Goal: Transaction & Acquisition: Purchase product/service

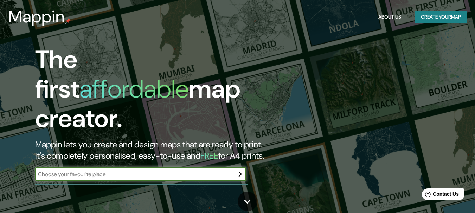
click at [237, 170] on icon "button" at bounding box center [239, 174] width 8 height 8
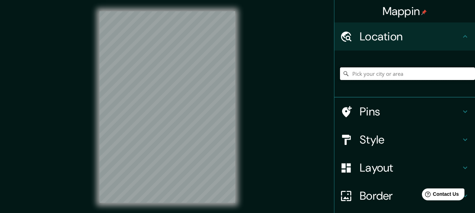
click at [367, 73] on input "Pick your city or area" at bounding box center [407, 73] width 135 height 13
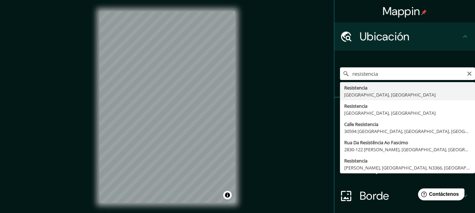
type input "Resistencia, Provincia de Chaco, Argentina"
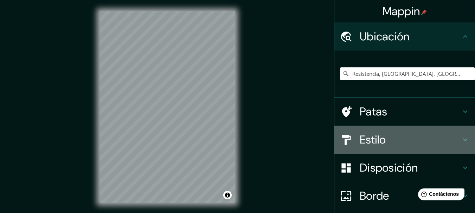
click at [441, 138] on h4 "Estilo" at bounding box center [409, 140] width 101 height 14
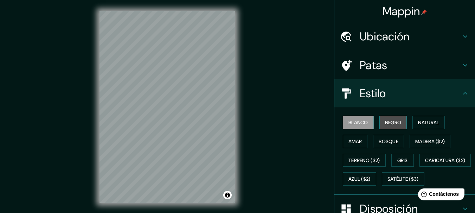
click at [398, 126] on button "Negro" at bounding box center [393, 122] width 28 height 13
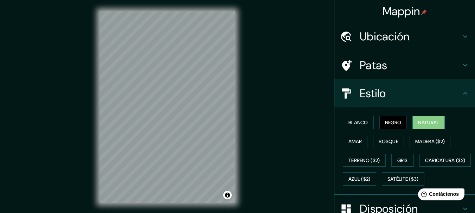
click at [421, 125] on font "Natural" at bounding box center [428, 122] width 21 height 6
click at [348, 143] on font "Amar" at bounding box center [354, 141] width 13 height 6
click at [391, 127] on button "Negro" at bounding box center [393, 122] width 28 height 13
click at [353, 120] on font "Blanco" at bounding box center [358, 122] width 20 height 6
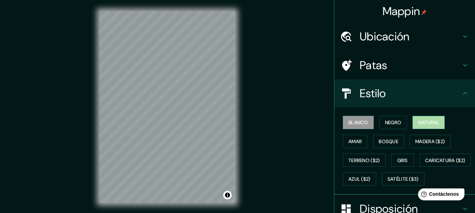
click at [422, 122] on font "Natural" at bounding box center [428, 122] width 21 height 6
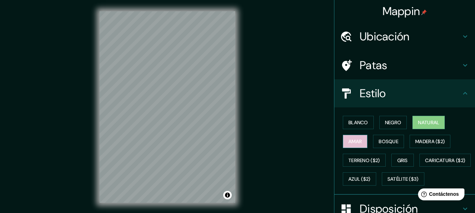
click at [350, 146] on button "Amar" at bounding box center [355, 141] width 25 height 13
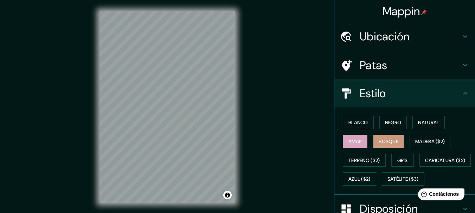
click at [385, 143] on font "Bosque" at bounding box center [388, 141] width 20 height 6
click at [398, 164] on font "Gris" at bounding box center [402, 160] width 11 height 9
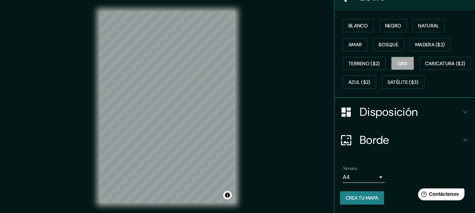
click at [455, 141] on h4 "Borde" at bounding box center [409, 140] width 101 height 14
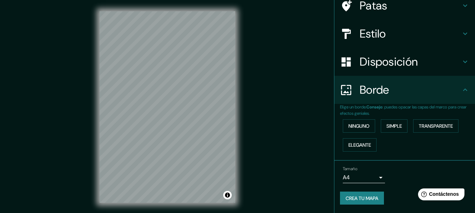
scroll to position [60, 0]
click at [454, 68] on h4 "Disposición" at bounding box center [409, 62] width 101 height 14
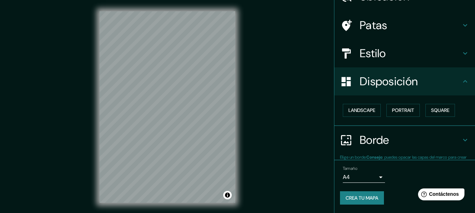
scroll to position [40, 0]
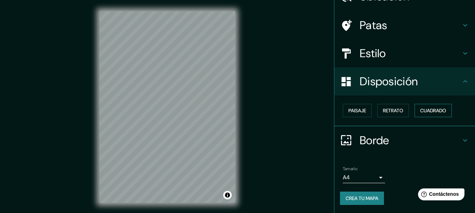
click at [436, 105] on button "Cuadrado" at bounding box center [432, 110] width 37 height 13
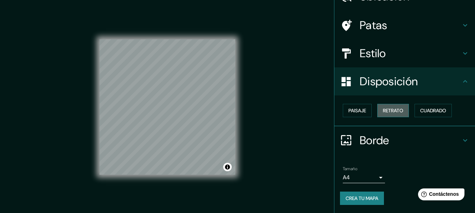
click at [399, 117] on button "Retrato" at bounding box center [393, 110] width 32 height 13
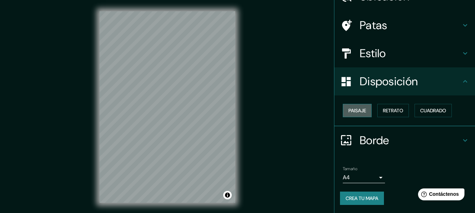
click at [355, 110] on font "Paisaje" at bounding box center [357, 111] width 18 height 6
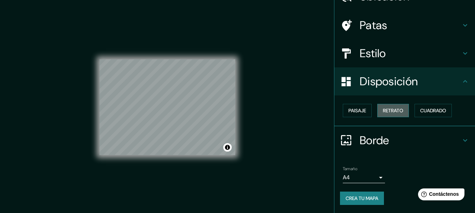
click at [383, 112] on font "Retrato" at bounding box center [393, 111] width 20 height 6
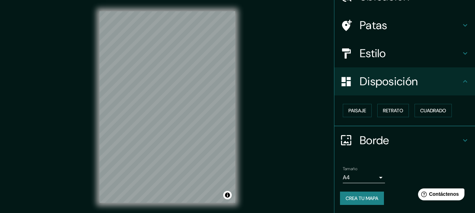
click at [365, 199] on font "Crea tu mapa" at bounding box center [361, 198] width 33 height 6
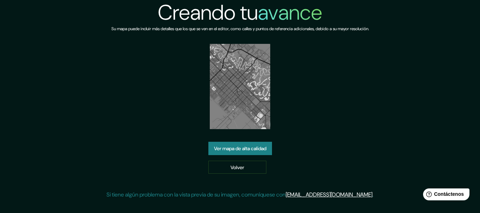
click at [224, 144] on font "Ver mapa de alta calidad" at bounding box center [240, 148] width 52 height 9
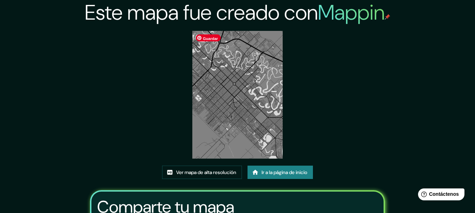
click at [233, 78] on img at bounding box center [237, 95] width 90 height 128
drag, startPoint x: 233, startPoint y: 78, endPoint x: 384, endPoint y: 89, distance: 151.1
click at [384, 89] on div "Este mapa fue creado con Mappin Ver mapa de alta resolución Ir a la página de i…" at bounding box center [238, 152] width 312 height 305
click at [237, 96] on img at bounding box center [237, 95] width 90 height 128
